Goal: Navigation & Orientation: Find specific page/section

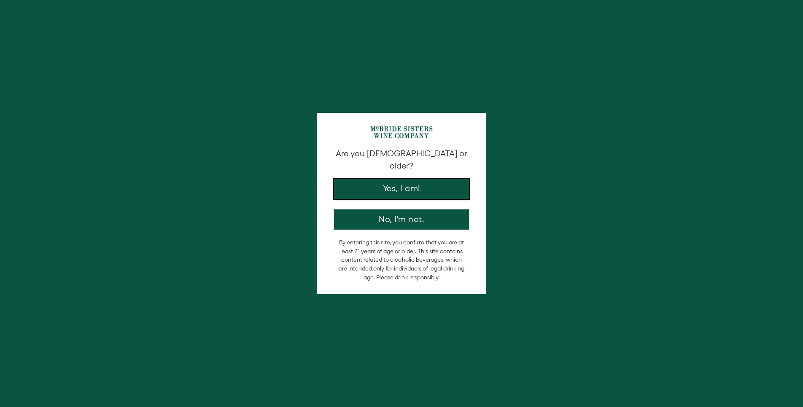
click at [402, 179] on button "Yes, I am!" at bounding box center [401, 189] width 135 height 20
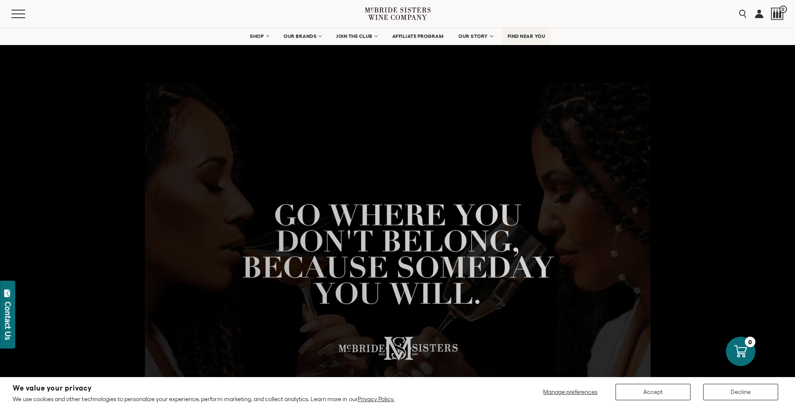
click at [529, 34] on span "FIND NEAR YOU" at bounding box center [527, 36] width 38 height 6
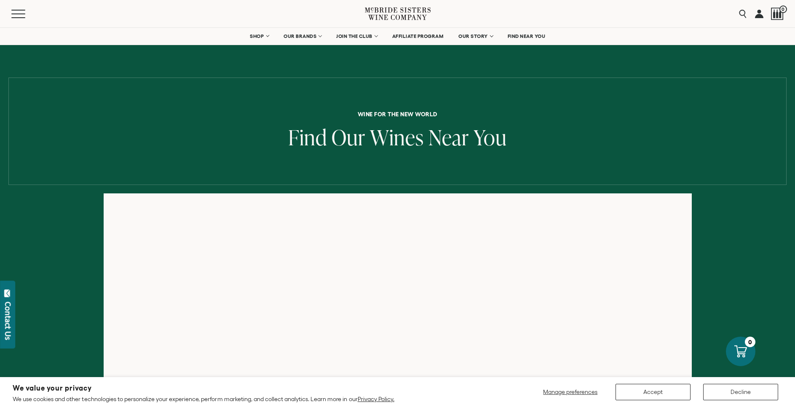
click at [756, 294] on div at bounding box center [397, 355] width 795 height 325
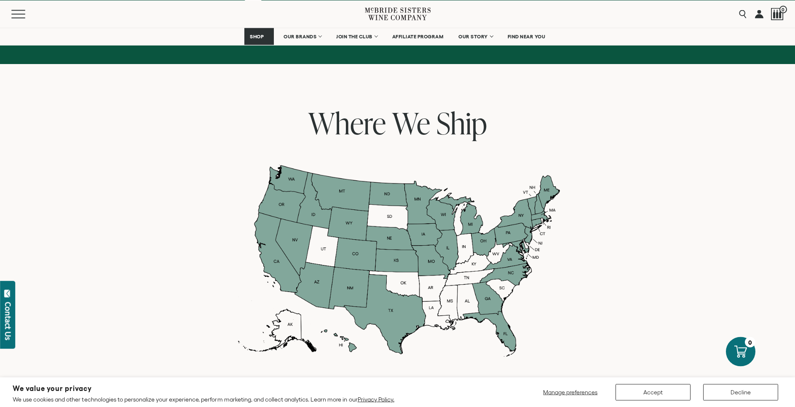
scroll to position [645, 0]
